Goal: Complete application form: Complete application form

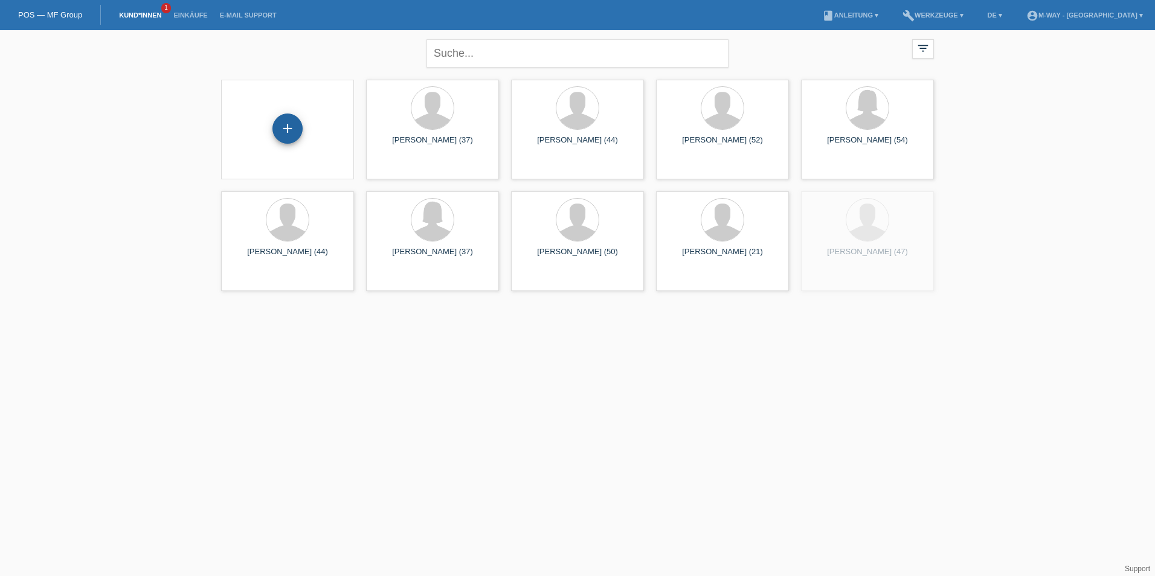
click at [289, 131] on div "+" at bounding box center [287, 128] width 29 height 21
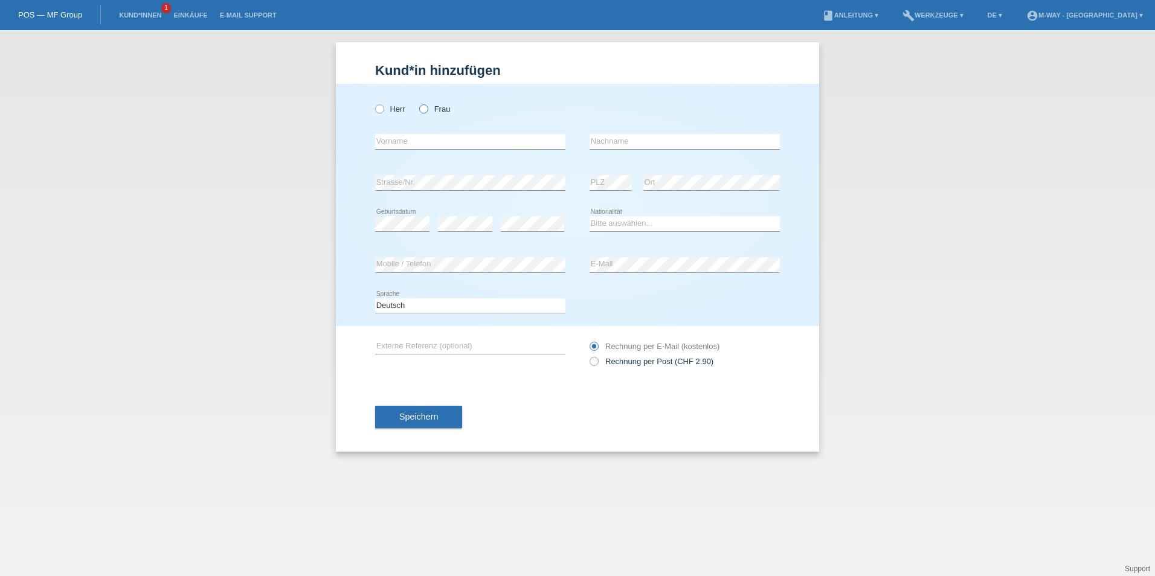
click at [421, 113] on label "Frau" at bounding box center [434, 109] width 31 height 9
click at [421, 112] on input "Frau" at bounding box center [423, 109] width 8 height 8
radio input "true"
click at [454, 137] on input "text" at bounding box center [470, 141] width 190 height 15
type input "Kataloin"
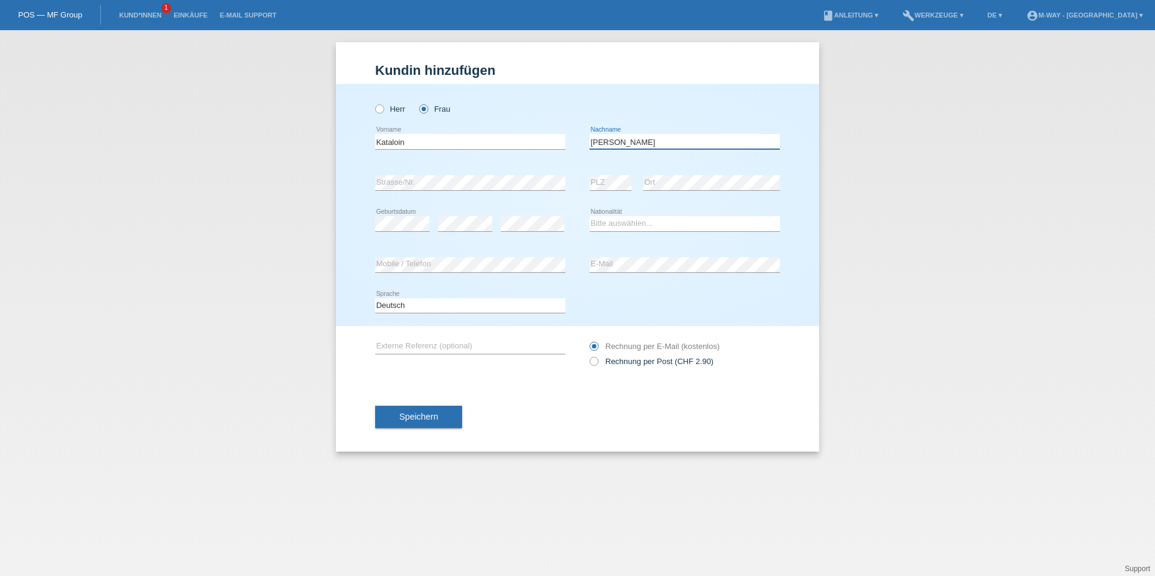
type input "[PERSON_NAME]"
click at [492, 303] on select "Deutsch Français Italiano English" at bounding box center [470, 306] width 190 height 15
click at [616, 297] on div "Deutsch Français Italiano English error Sprache" at bounding box center [577, 306] width 405 height 41
drag, startPoint x: 630, startPoint y: 222, endPoint x: 627, endPoint y: 217, distance: 6.2
click at [628, 222] on select "Bitte auswählen... Schweiz Deutschland Liechtenstein Österreich ------------ Af…" at bounding box center [685, 223] width 190 height 15
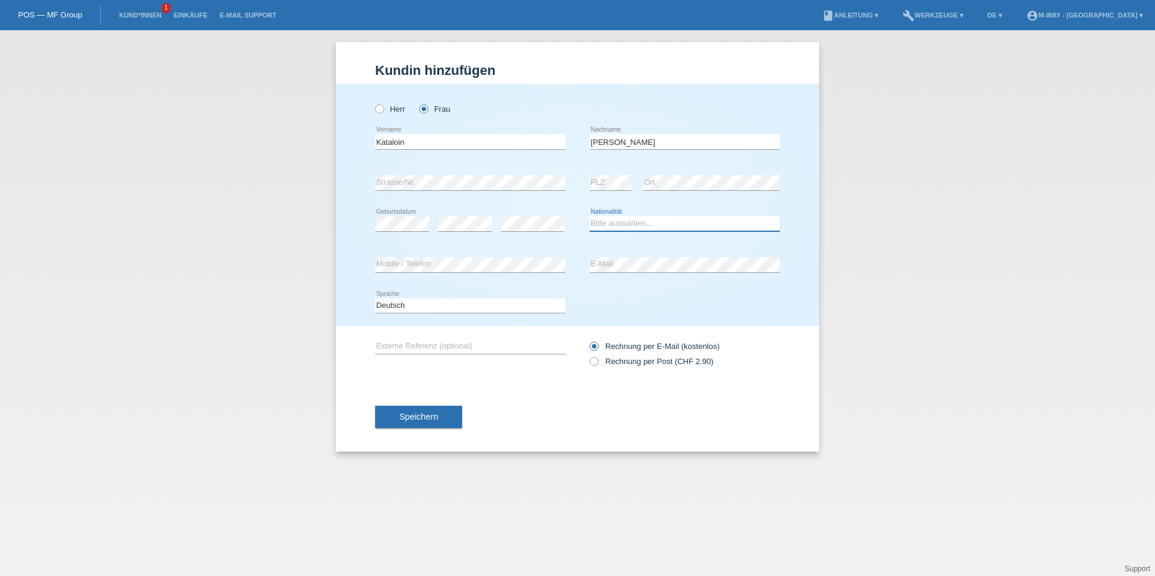
select select "HU"
click at [590, 216] on select "Bitte auswählen... Schweiz Deutschland Liechtenstein Österreich ------------ Af…" at bounding box center [685, 223] width 190 height 15
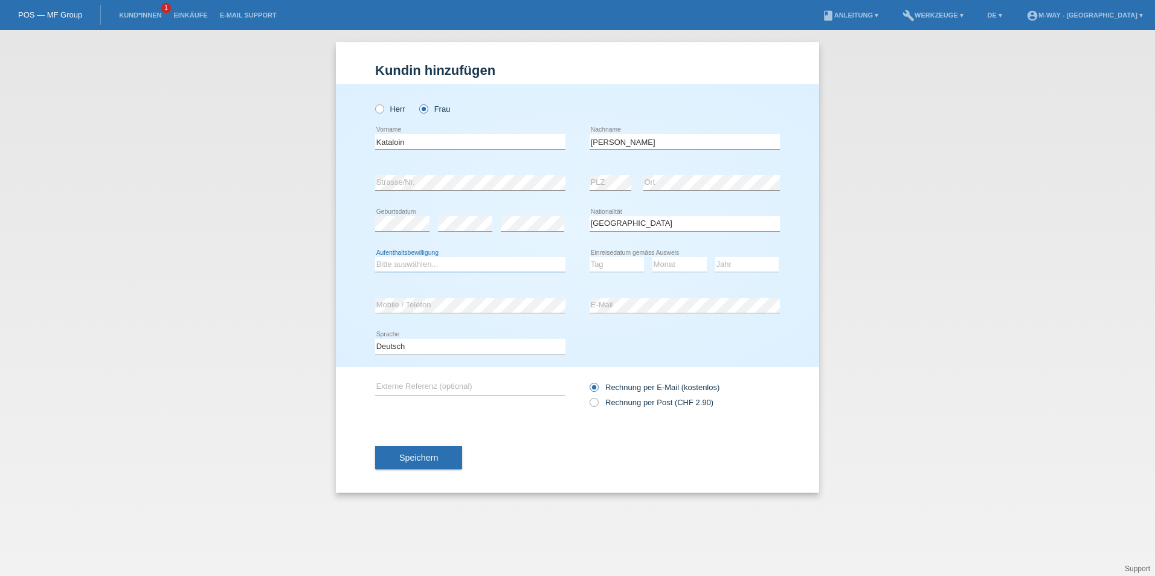
click at [519, 263] on select "Bitte auswählen... C B B - Flüchtlingsstatus Andere" at bounding box center [470, 264] width 190 height 15
select select "B"
click at [375, 257] on select "Bitte auswählen... C B B - Flüchtlingsstatus Andere" at bounding box center [470, 264] width 190 height 15
click at [634, 262] on select "Tag 01 02 03 04 05 06 07 08 09 10 11" at bounding box center [617, 264] width 54 height 15
select select "08"
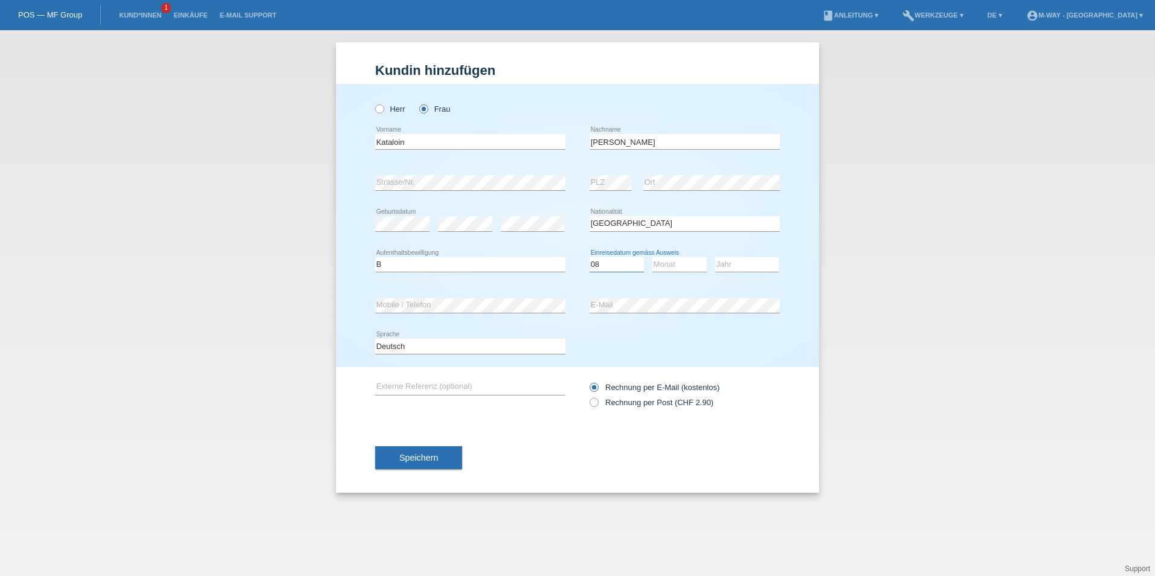
click at [590, 257] on select "Tag 01 02 03 04 05 06 07 08 09 10 11" at bounding box center [617, 264] width 54 height 15
click at [687, 268] on select "Monat 01 02 03 04 05 06 07 08 09 10 11" at bounding box center [680, 264] width 54 height 15
select select "10"
click at [653, 257] on select "Monat 01 02 03 04 05 06 07 08 09 10 11" at bounding box center [680, 264] width 54 height 15
drag, startPoint x: 741, startPoint y: 265, endPoint x: 737, endPoint y: 273, distance: 8.4
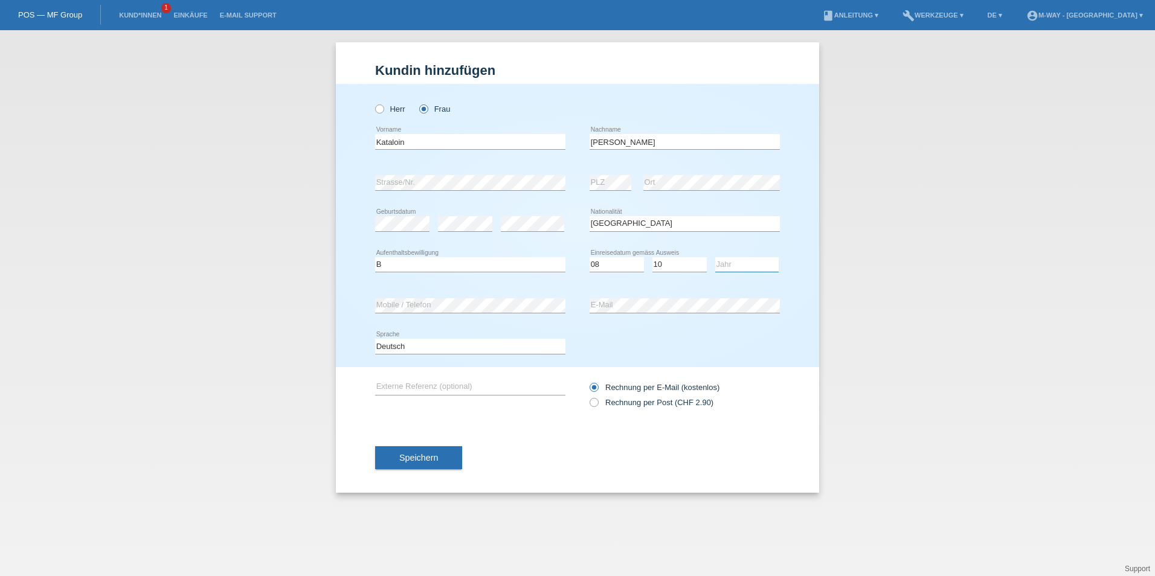
click at [741, 265] on select "Jahr 2025 2024 2023 2022 2021 2020 2019 2018 2017 2016 2015 2014 2013 2012 2011…" at bounding box center [746, 264] width 63 height 15
select select "2022"
click at [715, 257] on select "Jahr 2025 2024 2023 2022 2021 2020 2019 2018 2017 2016 2015 2014 2013 2012 2011…" at bounding box center [746, 264] width 63 height 15
click at [421, 464] on button "Speichern" at bounding box center [418, 458] width 87 height 23
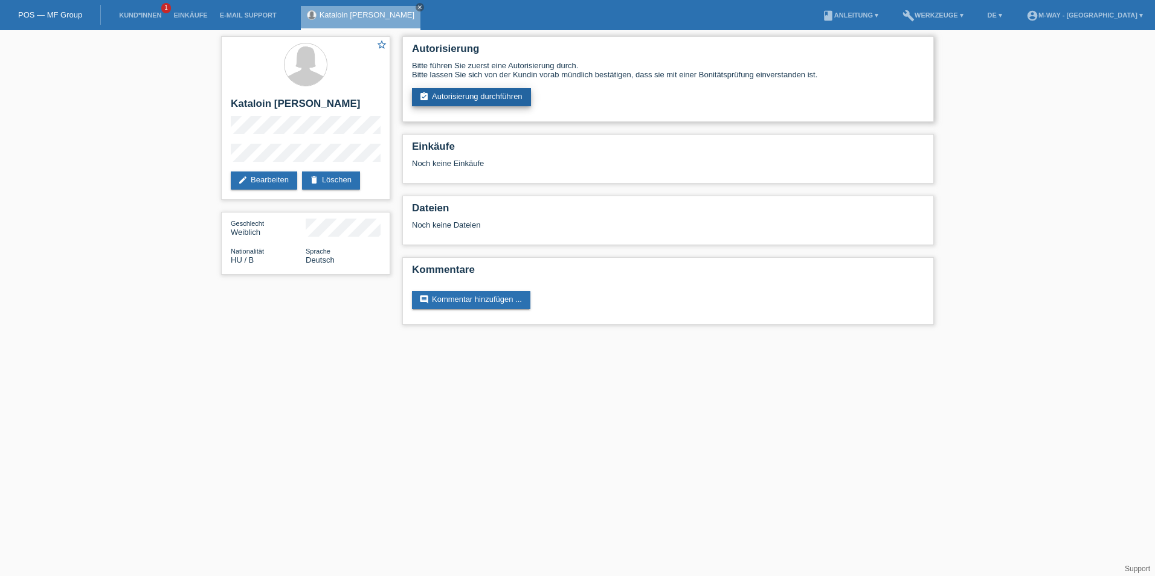
click at [476, 103] on link "assignment_turned_in Autorisierung durchführen" at bounding box center [471, 97] width 119 height 18
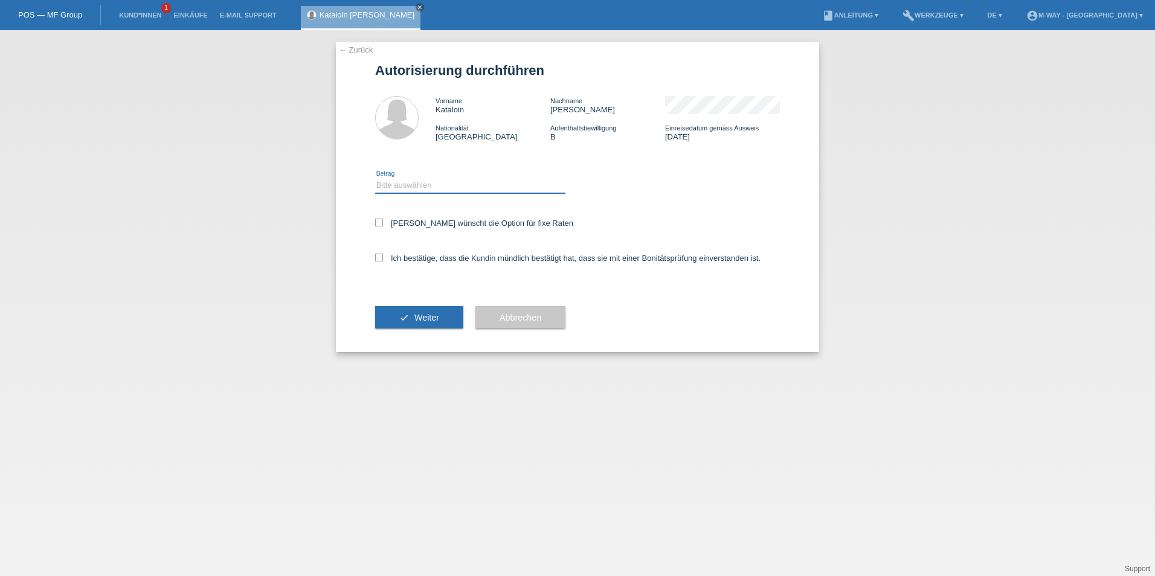
click at [402, 186] on select "Bitte auswählen CHF 1.00 - CHF 499.00 CHF 500.00 - CHF 1'999.00 CHF 2'000.00 - …" at bounding box center [470, 185] width 190 height 15
select select "3"
click at [375, 178] on select "Bitte auswählen CHF 1.00 - CHF 499.00 CHF 500.00 - CHF 1'999.00 CHF 2'000.00 - …" at bounding box center [470, 185] width 190 height 15
click at [378, 225] on icon at bounding box center [379, 223] width 8 height 8
click at [378, 225] on input "[PERSON_NAME] wünscht die Option für fixe Raten" at bounding box center [379, 223] width 8 height 8
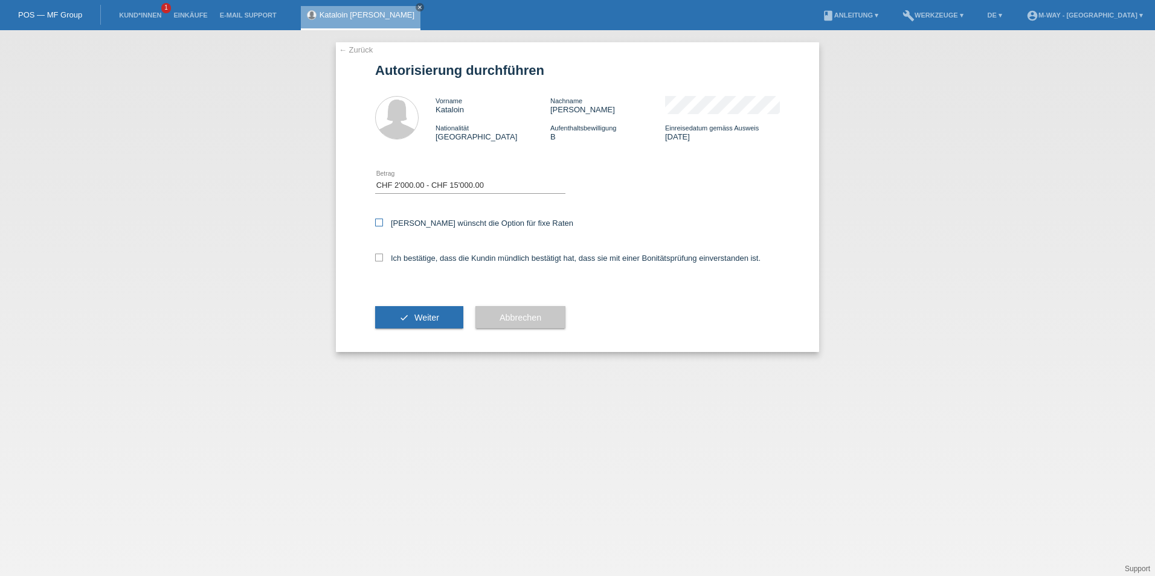
checkbox input "true"
click at [384, 254] on div "Ich bestätige, dass die Kundin mündlich bestätigt hat, dass sie mit einer Bonit…" at bounding box center [577, 262] width 405 height 41
click at [382, 257] on icon at bounding box center [379, 258] width 8 height 8
click at [382, 257] on input "Ich bestätige, dass die Kundin mündlich bestätigt hat, dass sie mit einer Bonit…" at bounding box center [379, 258] width 8 height 8
checkbox input "true"
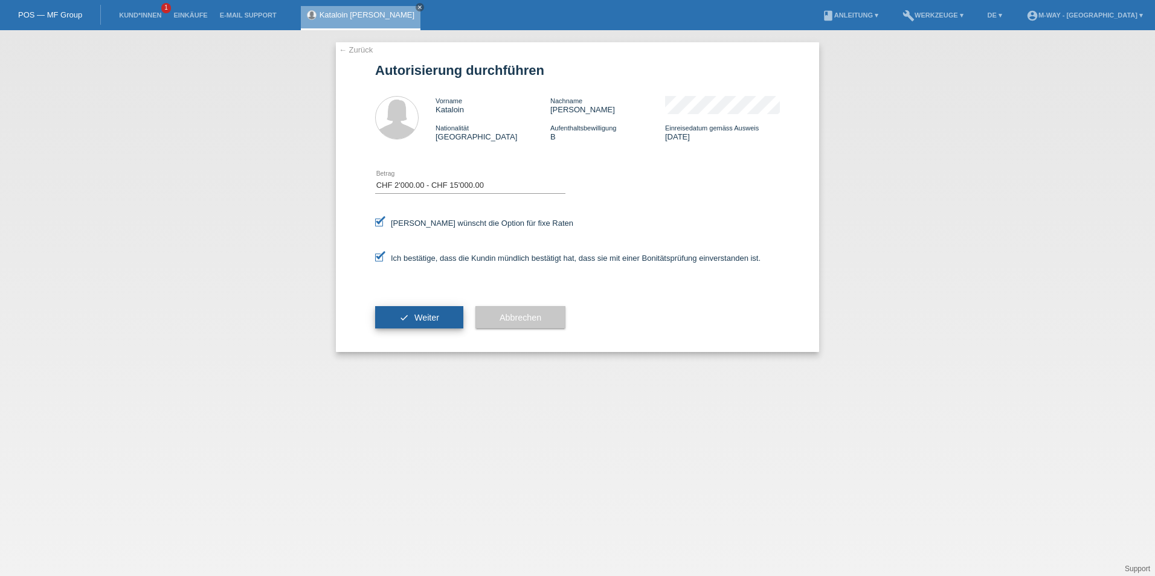
click at [408, 314] on button "check Weiter" at bounding box center [419, 317] width 88 height 23
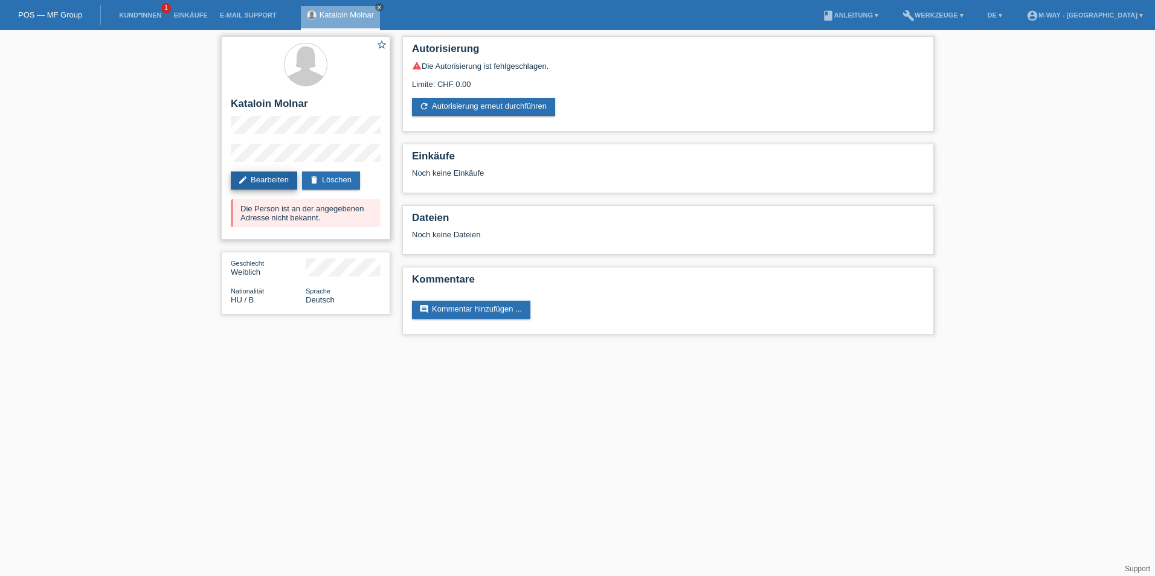
click at [265, 182] on link "edit Bearbeiten" at bounding box center [264, 181] width 66 height 18
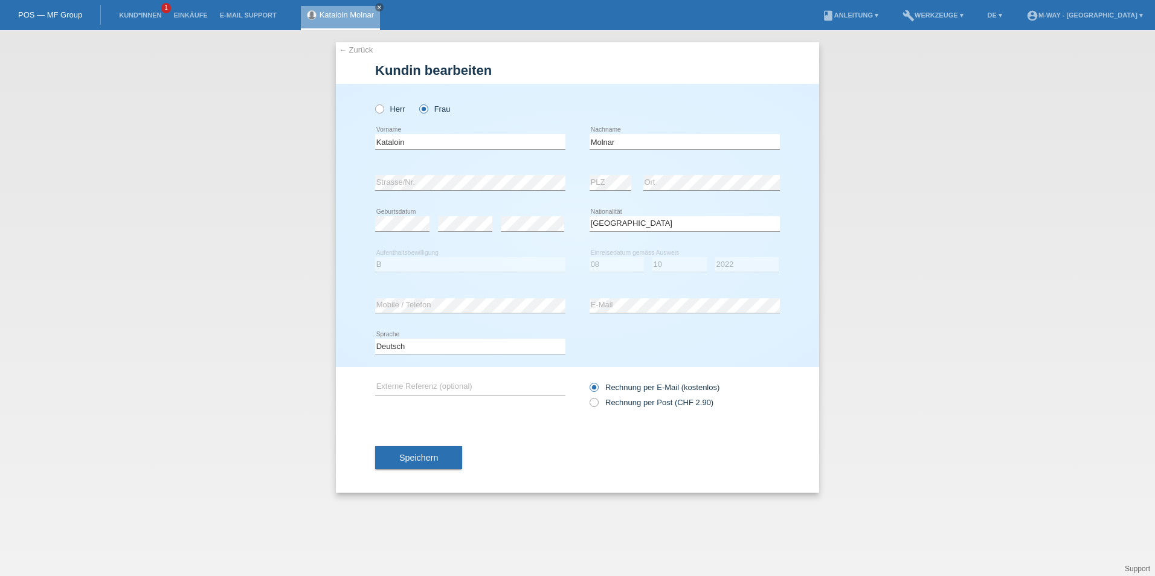
select select "HU"
select select "B"
select select "08"
select select "10"
select select "2022"
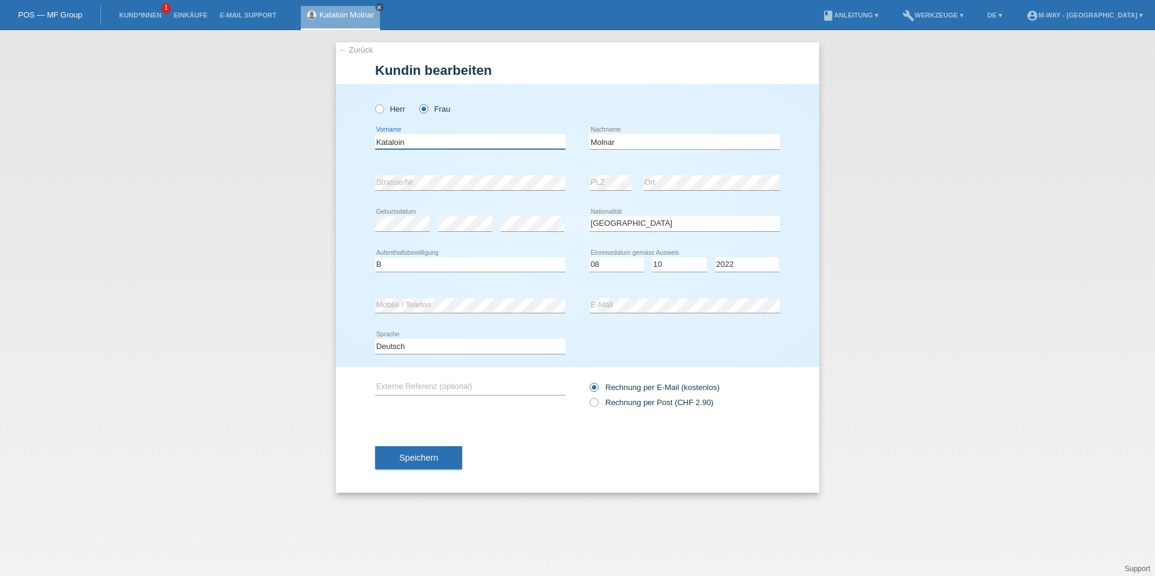
click at [441, 143] on input "Kataloin" at bounding box center [470, 141] width 190 height 15
type input "[PERSON_NAME]"
click at [672, 107] on div "Herr Frau" at bounding box center [577, 102] width 405 height 37
click at [430, 446] on div "Speichern" at bounding box center [577, 458] width 405 height 70
click at [431, 460] on span "Speichern" at bounding box center [418, 458] width 39 height 10
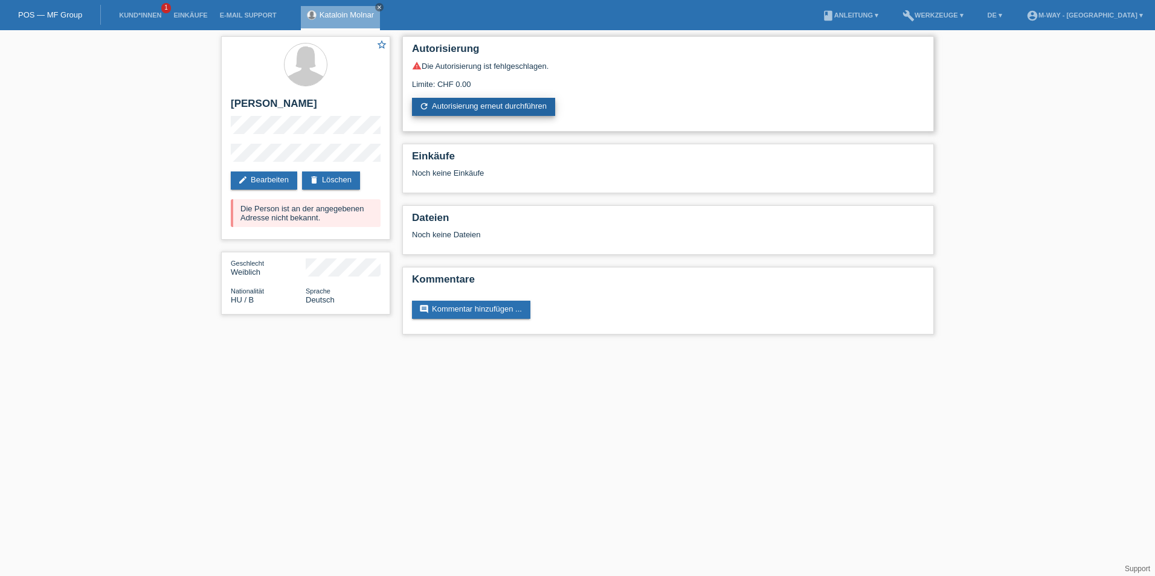
click at [457, 106] on link "refresh Autorisierung erneut durchführen" at bounding box center [483, 107] width 143 height 18
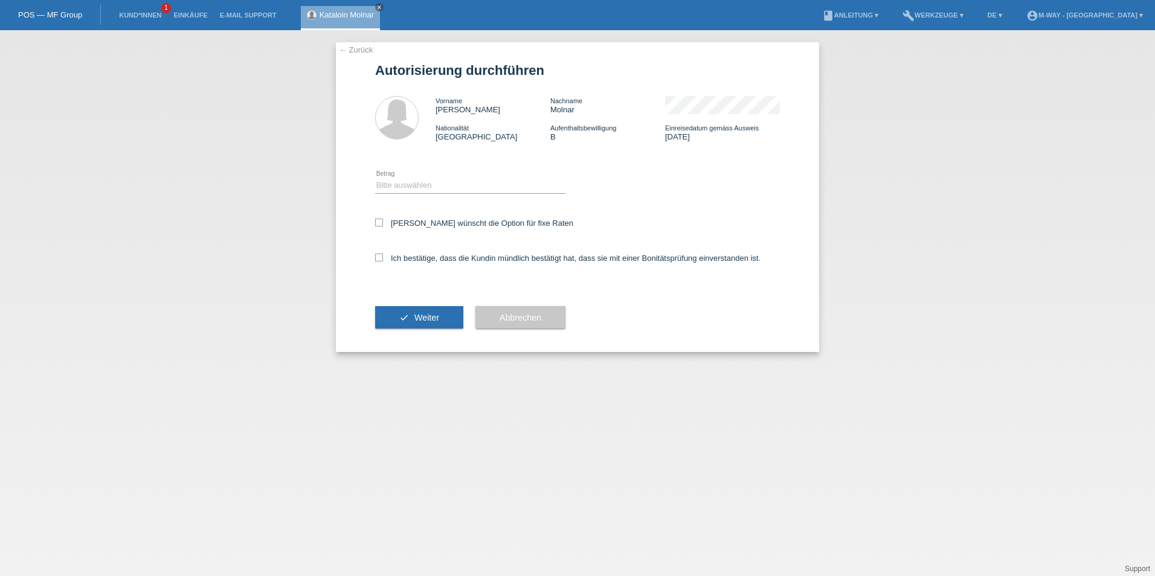
click at [386, 193] on div "Bitte auswählen CHF 1.00 - CHF 499.00 CHF 500.00 - CHF 1'999.00 CHF 2'000.00 - …" at bounding box center [470, 186] width 190 height 41
click at [387, 190] on select "Bitte auswählen CHF 1.00 - CHF 499.00 CHF 500.00 - CHF 1'999.00 CHF 2'000.00 - …" at bounding box center [470, 185] width 190 height 15
select select "3"
click at [375, 178] on select "Bitte auswählen CHF 1.00 - CHF 499.00 CHF 500.00 - CHF 1'999.00 CHF 2'000.00 - …" at bounding box center [470, 185] width 190 height 15
click at [381, 219] on icon at bounding box center [379, 223] width 8 height 8
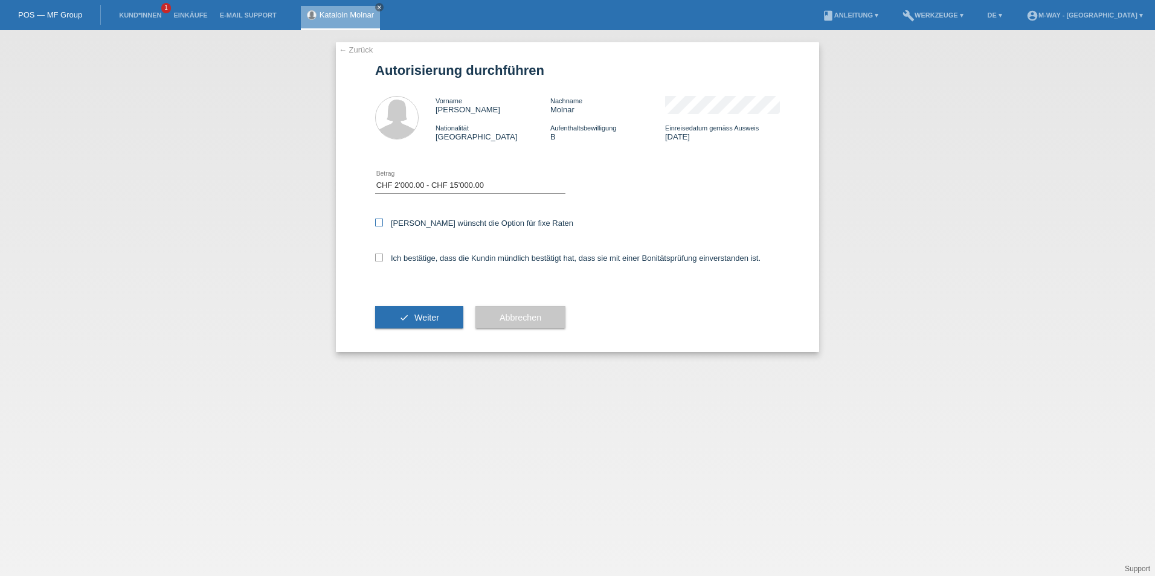
click at [381, 219] on input "Kundin wünscht die Option für fixe Raten" at bounding box center [379, 223] width 8 height 8
checkbox input "true"
click at [376, 256] on icon at bounding box center [379, 258] width 8 height 8
click at [376, 256] on input "Ich bestätige, dass die Kundin mündlich bestätigt hat, dass sie mit einer Bonit…" at bounding box center [379, 258] width 8 height 8
checkbox input "true"
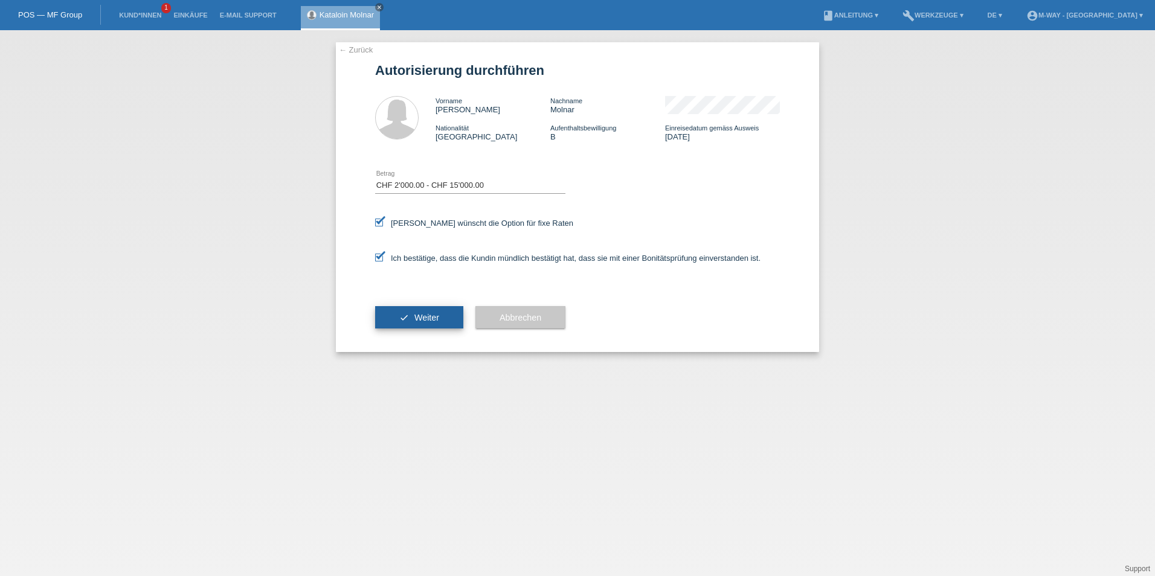
click at [414, 317] on button "check Weiter" at bounding box center [419, 317] width 88 height 23
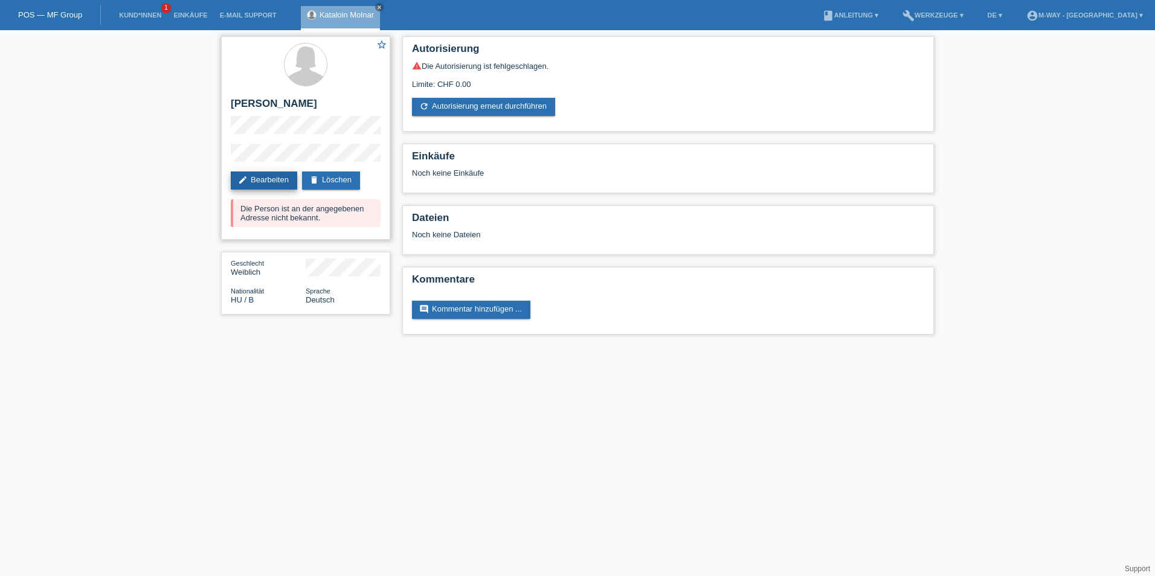
click at [273, 179] on link "edit Bearbeiten" at bounding box center [264, 181] width 66 height 18
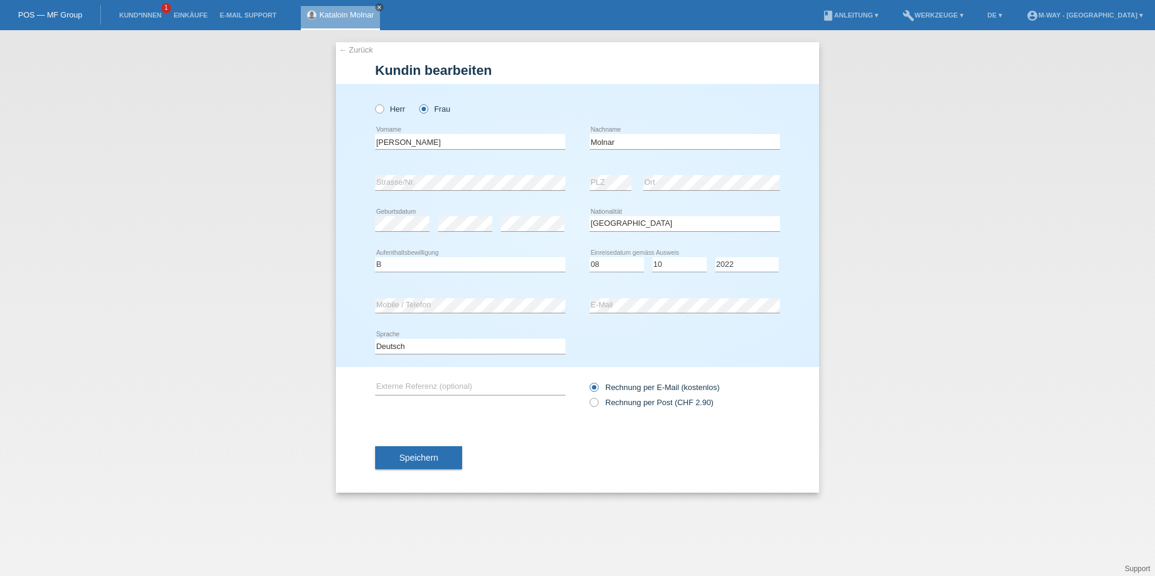
select select "HU"
select select "B"
select select "08"
select select "10"
select select "2022"
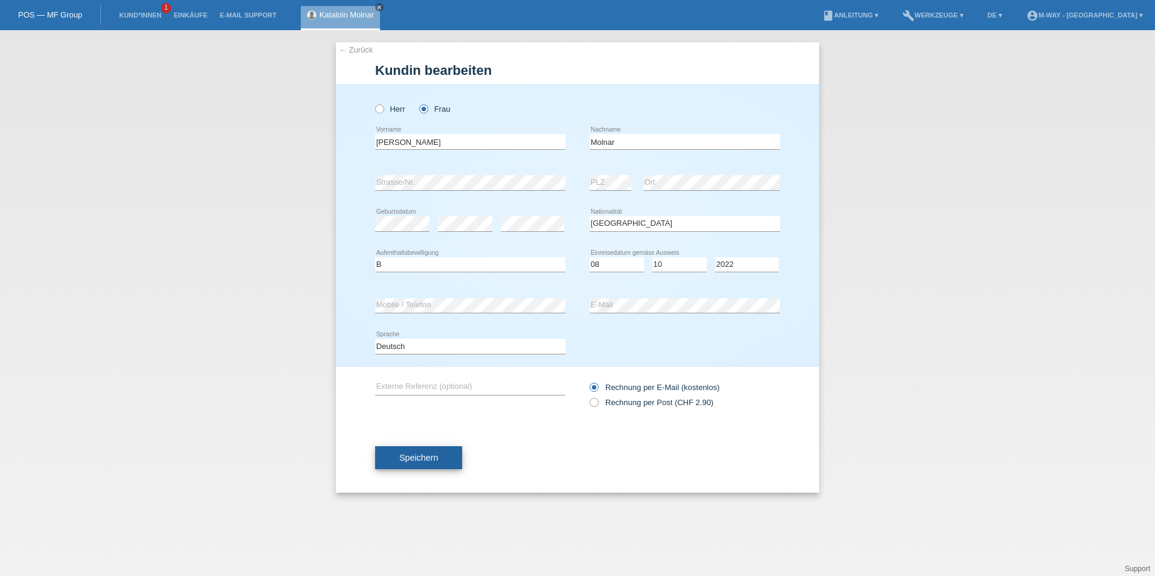
click at [425, 460] on span "Speichern" at bounding box center [418, 458] width 39 height 10
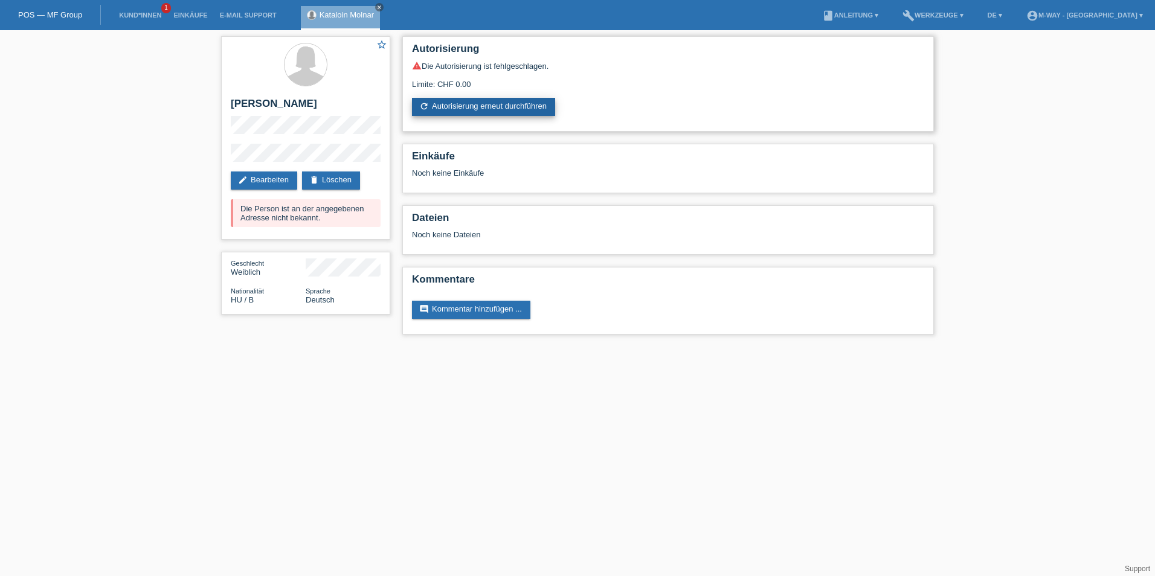
click at [468, 108] on link "refresh Autorisierung erneut durchführen" at bounding box center [483, 107] width 143 height 18
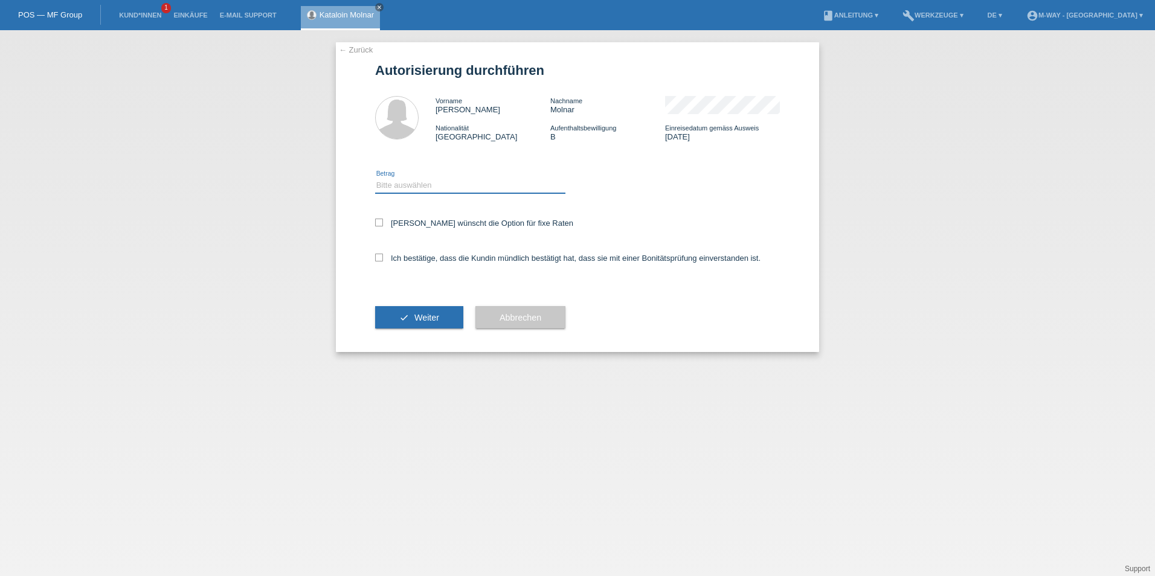
click at [396, 186] on select "Bitte auswählen CHF 1.00 - CHF 499.00 CHF 500.00 - CHF 1'999.00 CHF 2'000.00 - …" at bounding box center [470, 185] width 190 height 15
select select "3"
click at [375, 178] on select "Bitte auswählen CHF 1.00 - CHF 499.00 CHF 500.00 - CHF 1'999.00 CHF 2'000.00 - …" at bounding box center [470, 185] width 190 height 15
click at [383, 228] on div "Kundin wünscht die Option für fixe Raten" at bounding box center [577, 224] width 405 height 35
click at [379, 230] on div "Kundin wünscht die Option für fixe Raten" at bounding box center [577, 224] width 405 height 35
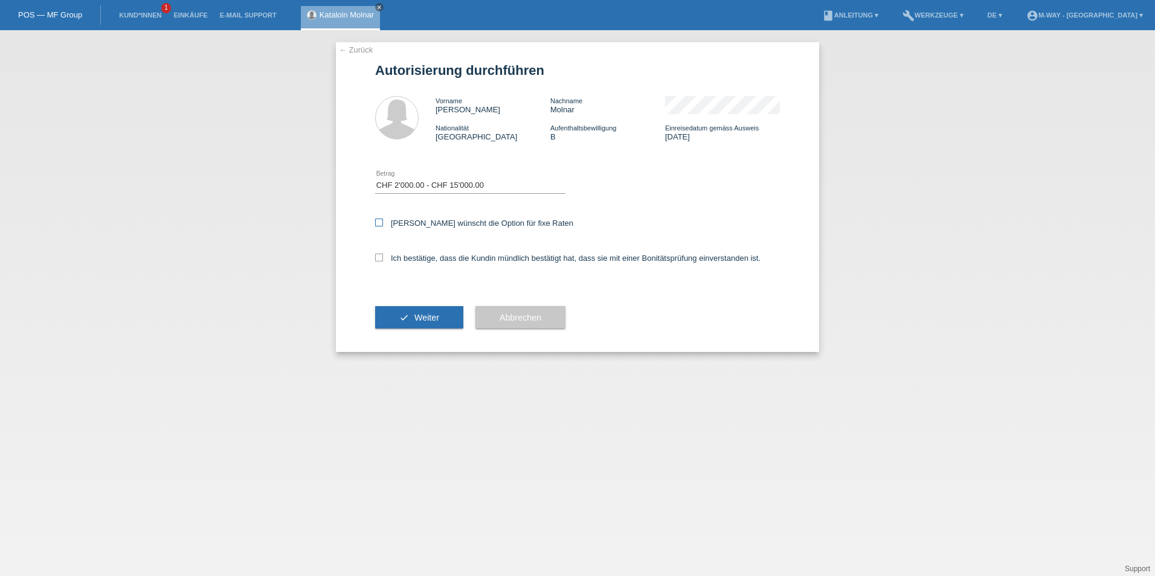
click at [384, 224] on label "Kundin wünscht die Option für fixe Raten" at bounding box center [474, 223] width 198 height 9
click at [383, 224] on input "Kundin wünscht die Option für fixe Raten" at bounding box center [379, 223] width 8 height 8
checkbox input "true"
click at [380, 253] on div "Ich bestätige, dass die Kundin mündlich bestätigt hat, dass sie mit einer Bonit…" at bounding box center [577, 262] width 405 height 41
click at [379, 259] on icon at bounding box center [379, 258] width 8 height 8
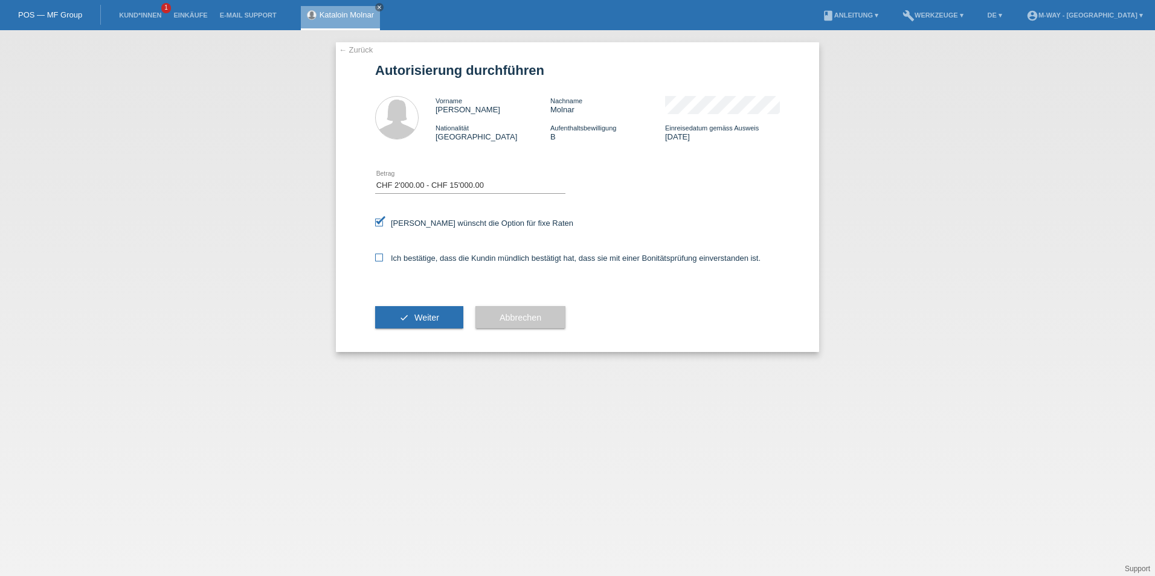
click at [379, 259] on input "Ich bestätige, dass die Kundin mündlich bestätigt hat, dass sie mit einer Bonit…" at bounding box center [379, 258] width 8 height 8
checkbox input "true"
click at [413, 324] on button "check Weiter" at bounding box center [419, 317] width 88 height 23
